Goal: Check status: Check status

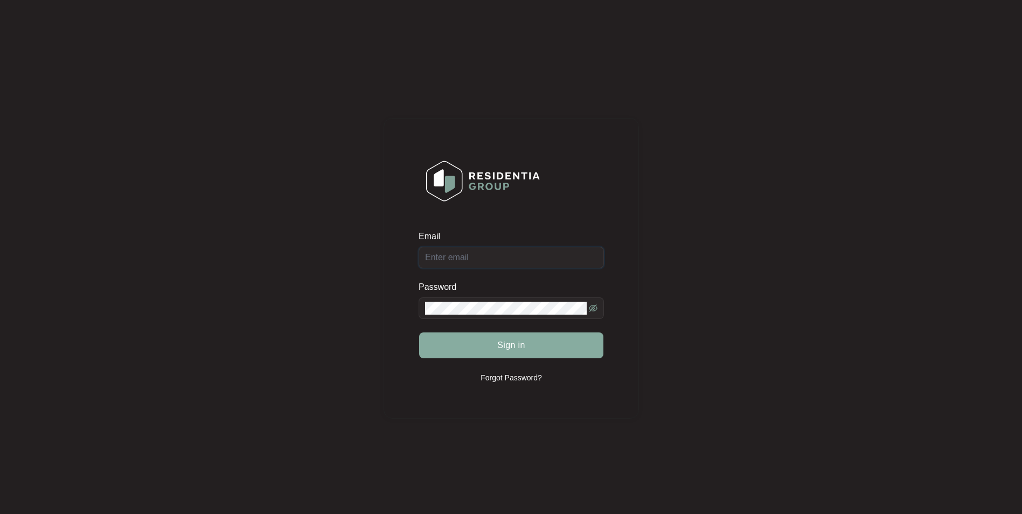
type input "[EMAIL_ADDRESS][DOMAIN_NAME]"
click at [513, 345] on span "Sign in" at bounding box center [511, 345] width 28 height 13
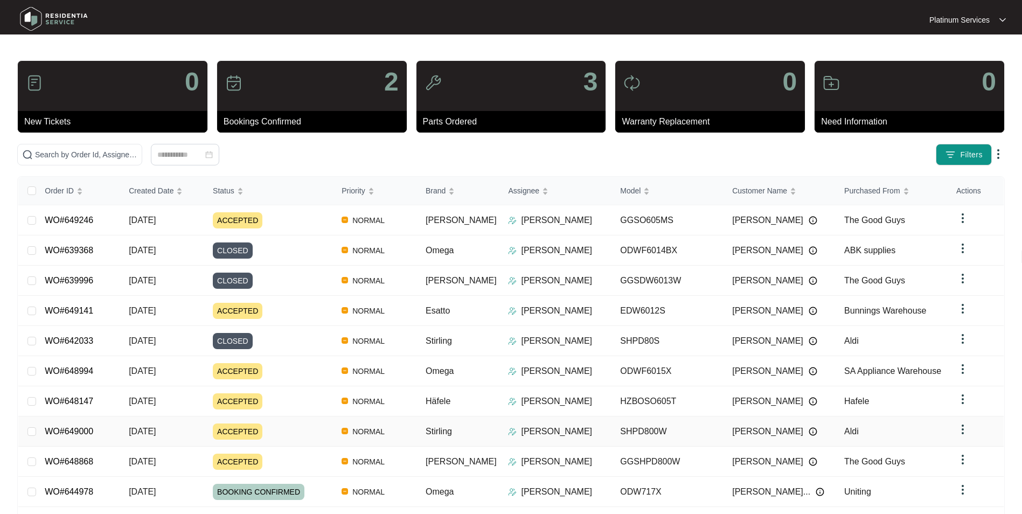
scroll to position [40, 0]
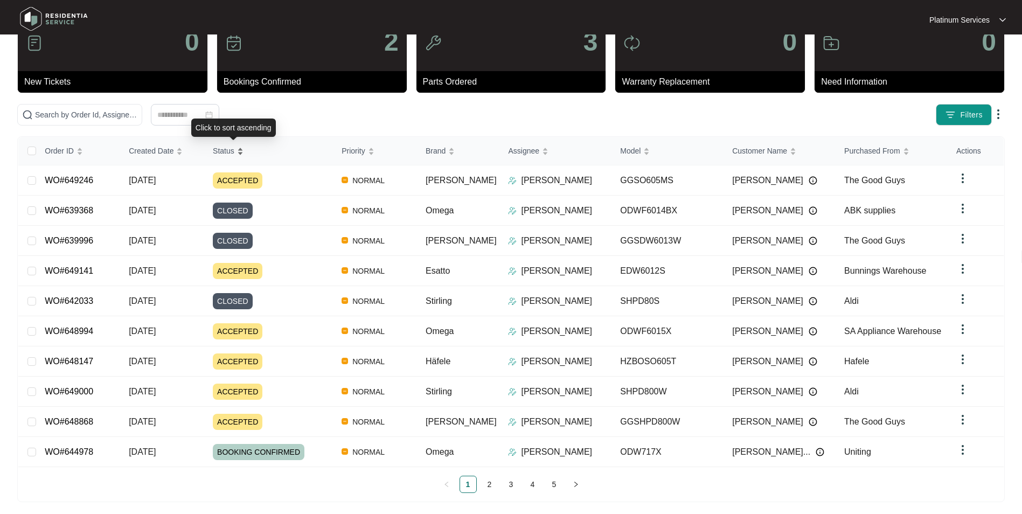
click at [243, 155] on div "Status" at bounding box center [228, 150] width 31 height 15
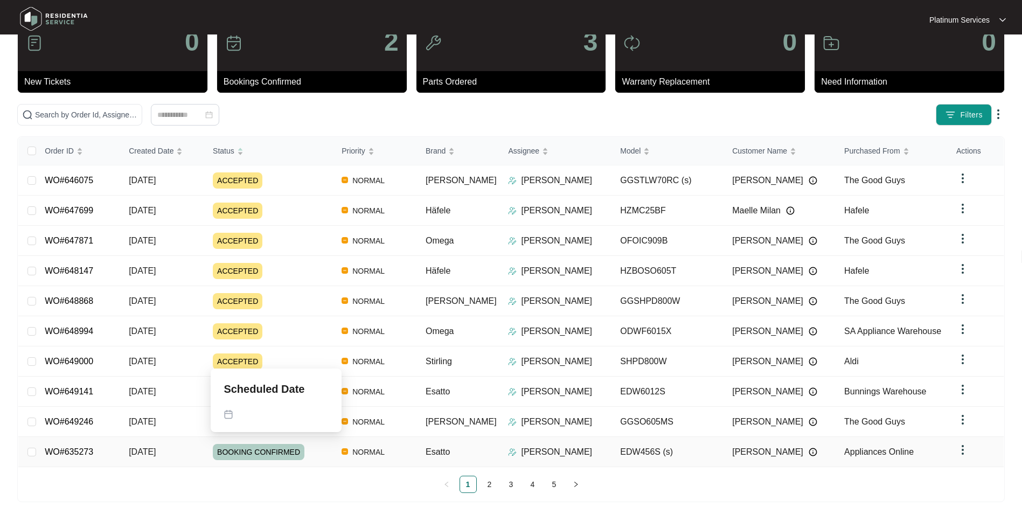
click at [237, 449] on span "BOOKING CONFIRMED" at bounding box center [259, 452] width 92 height 16
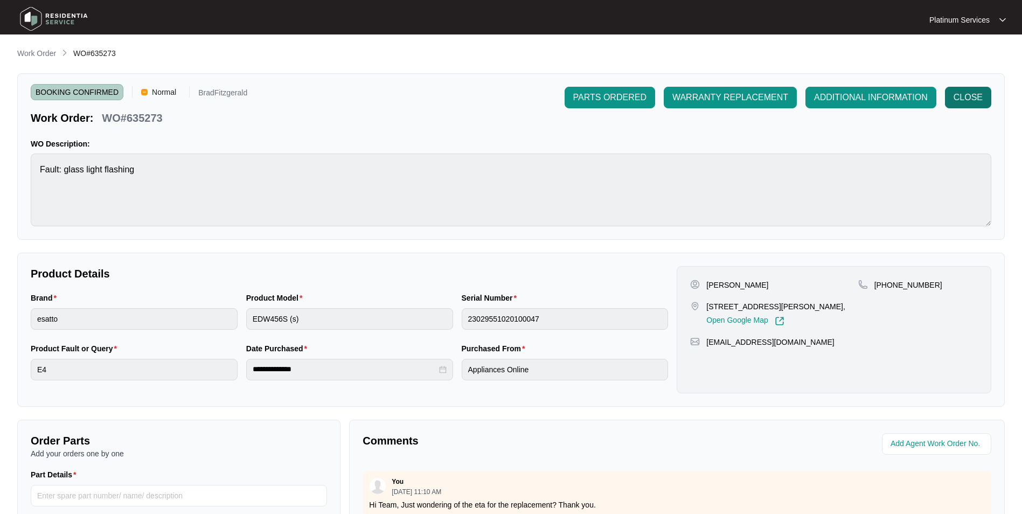
click at [967, 98] on span "CLOSE" at bounding box center [967, 97] width 29 height 13
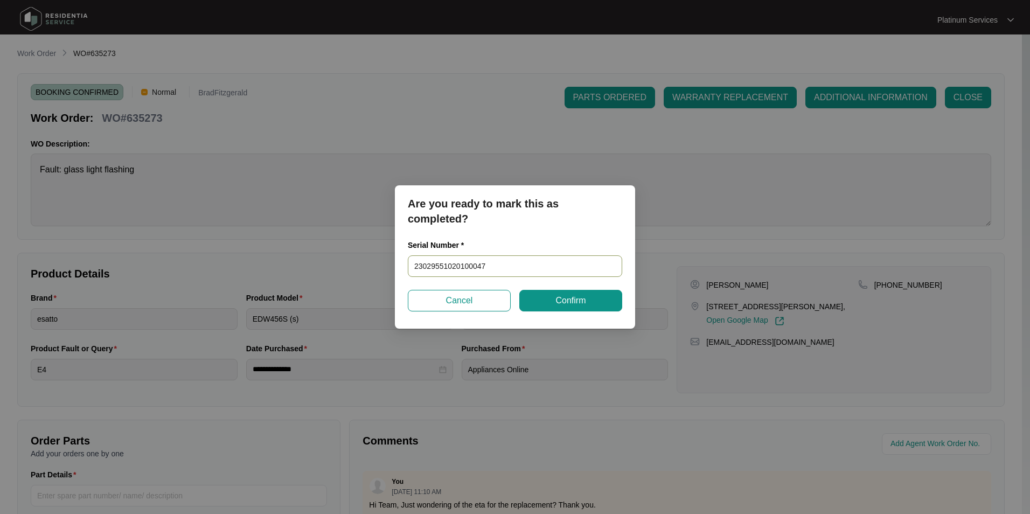
click at [500, 268] on input "23029551020100047" at bounding box center [515, 266] width 214 height 22
type input "24116868080100002"
click at [565, 305] on span "Confirm" at bounding box center [570, 300] width 30 height 13
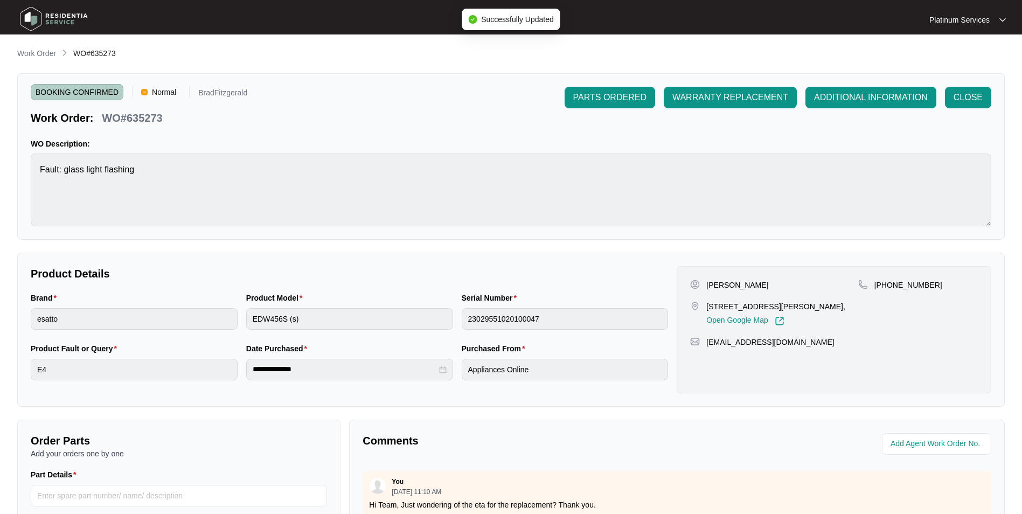
type input "24116868080100002"
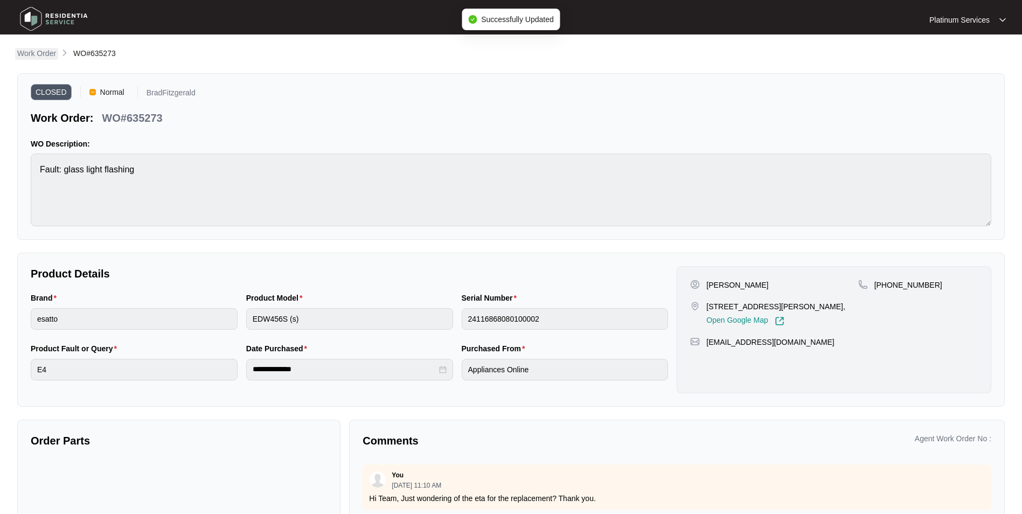
click at [33, 53] on p "Work Order" at bounding box center [36, 53] width 39 height 11
